Goal: Task Accomplishment & Management: Manage account settings

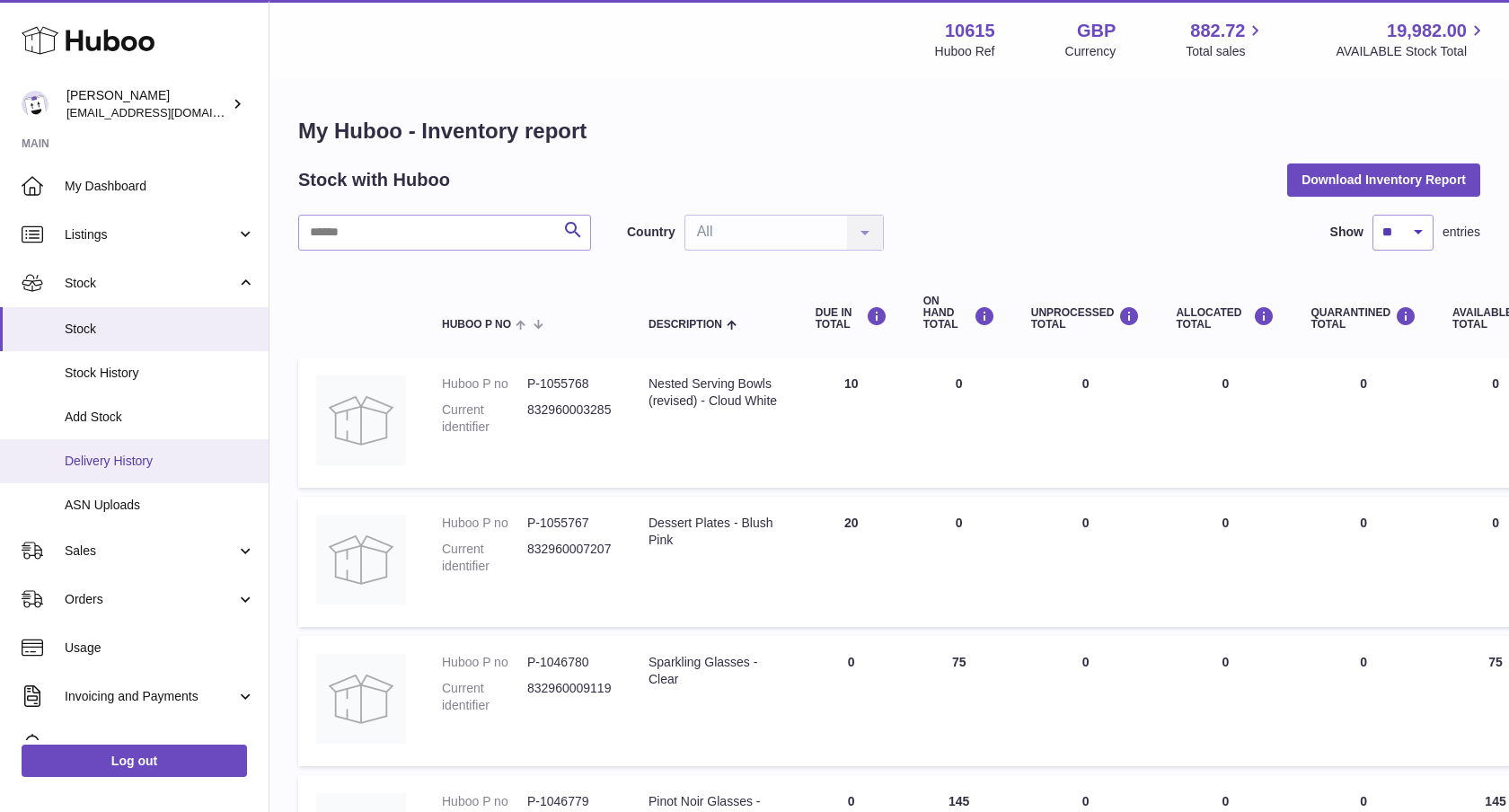
click at [122, 449] on link "Delivery History" at bounding box center [134, 461] width 268 height 44
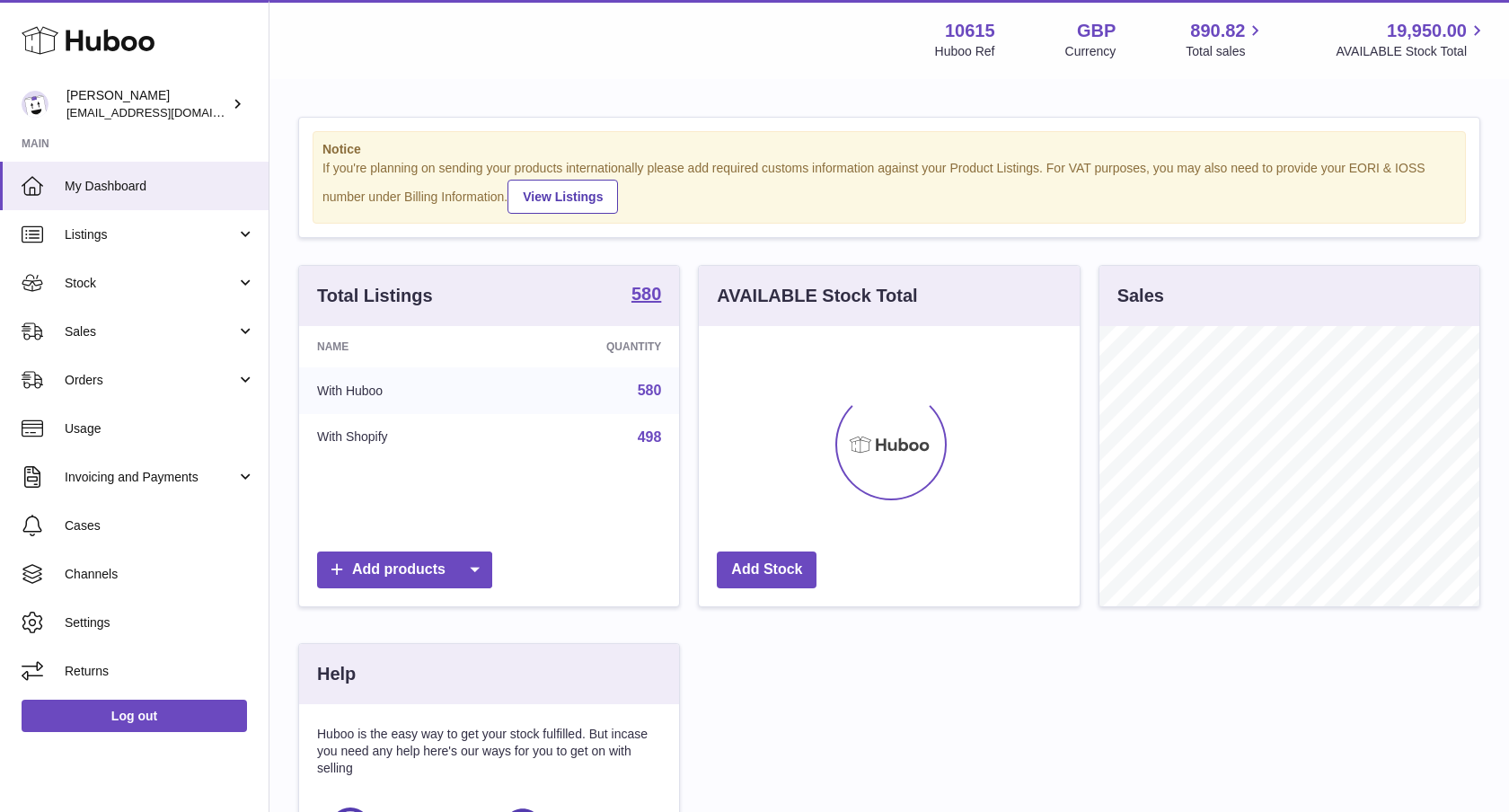
scroll to position [280, 381]
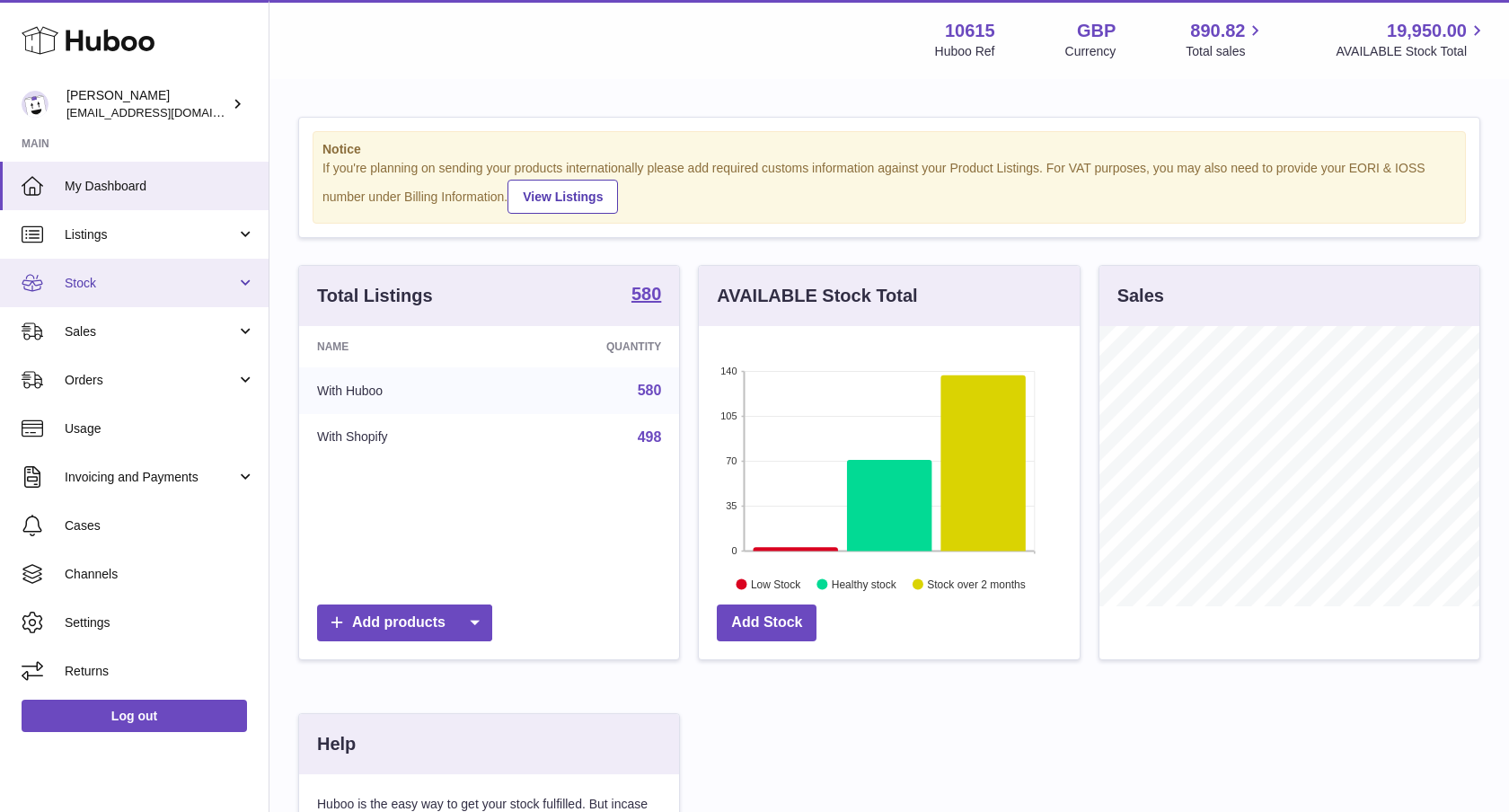
click at [188, 295] on link "Stock" at bounding box center [134, 283] width 268 height 49
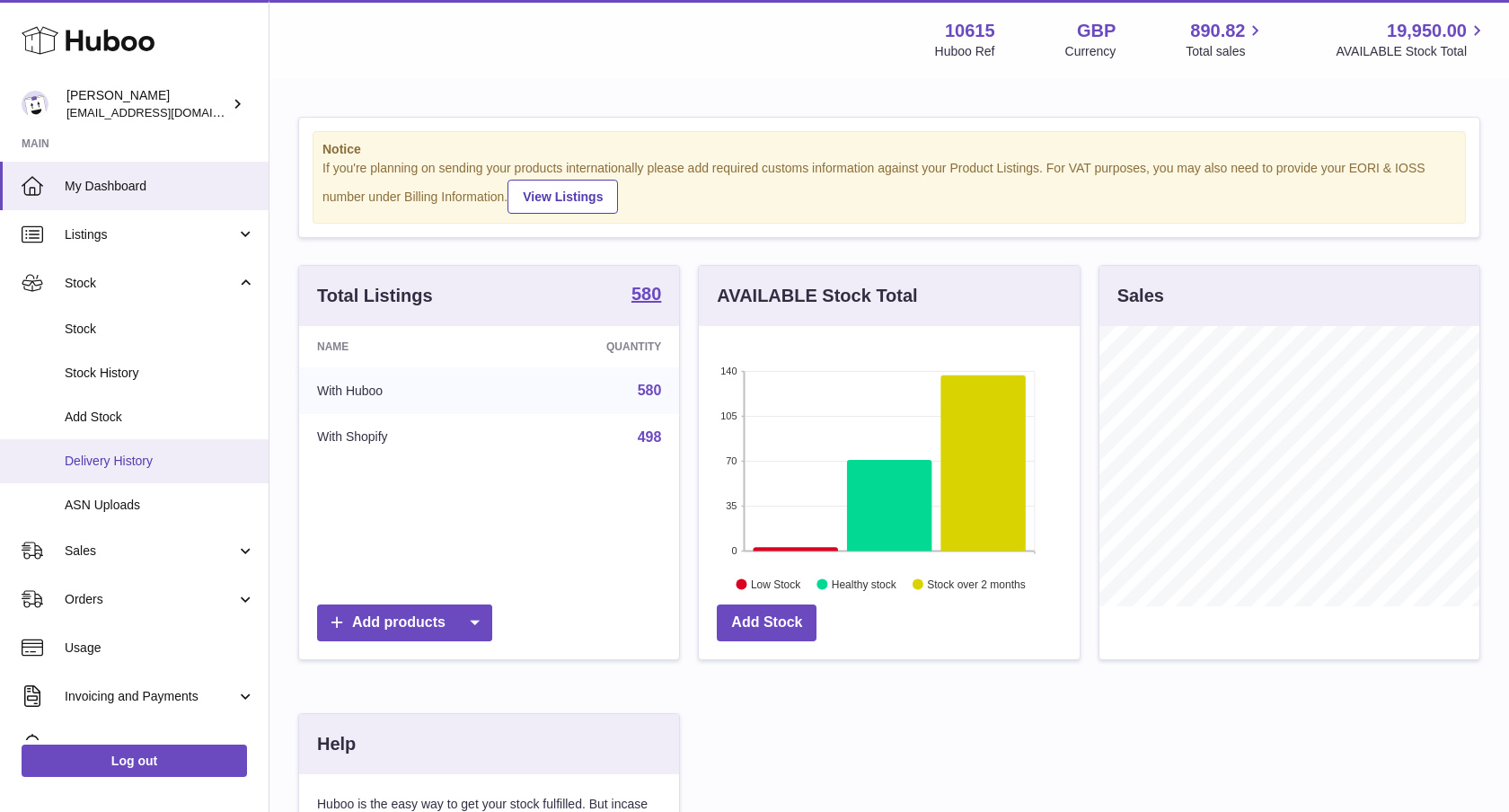
click at [133, 467] on span "Delivery History" at bounding box center [160, 460] width 190 height 17
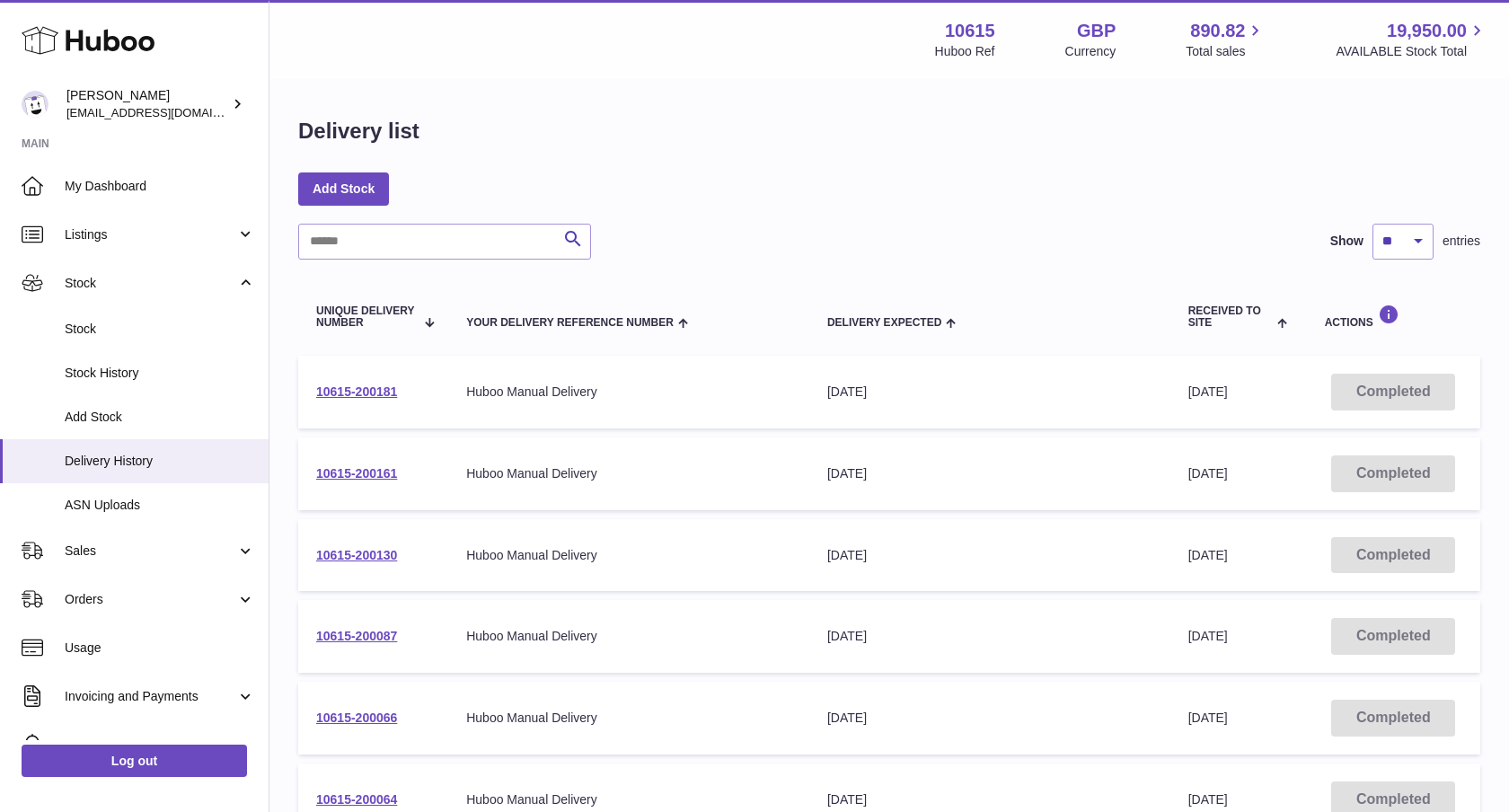
click at [1231, 329] on span "Received to Site" at bounding box center [1231, 318] width 85 height 24
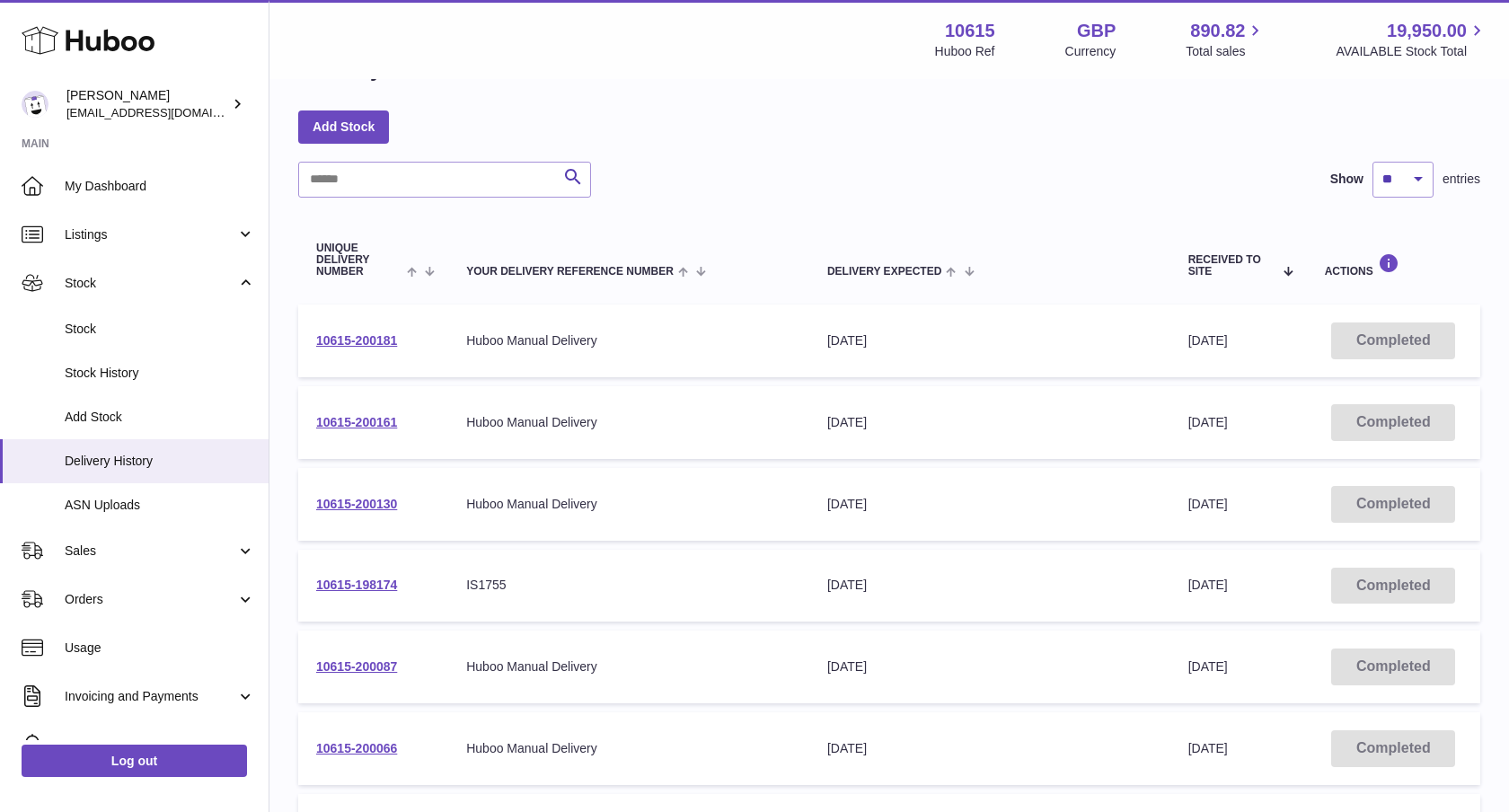
scroll to position [71, 0]
